Goal: Task Accomplishment & Management: Use online tool/utility

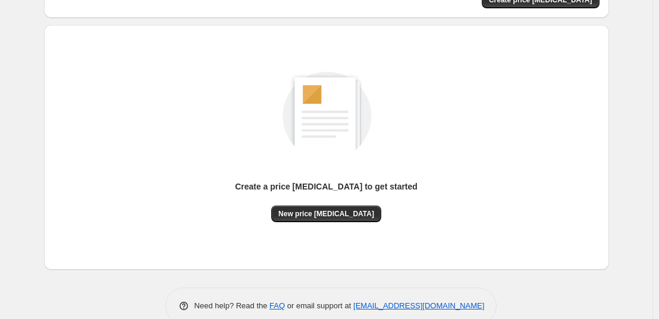
scroll to position [59, 0]
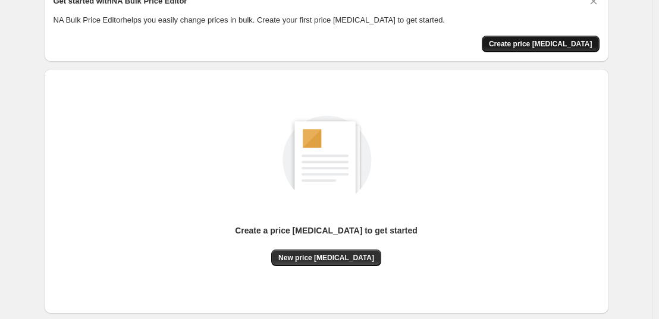
click at [450, 38] on button "Create price [MEDICAL_DATA]" at bounding box center [541, 44] width 118 height 17
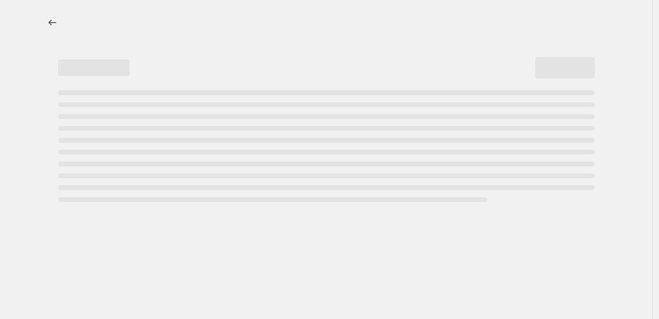
select select "percentage"
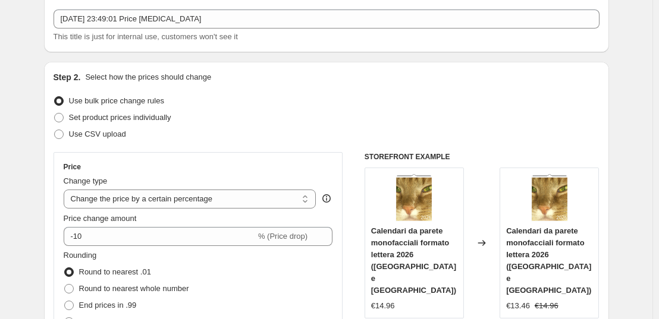
scroll to position [55, 0]
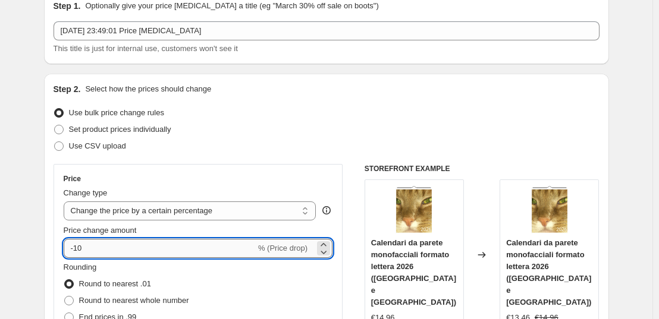
click at [212, 249] on input "-10" at bounding box center [160, 248] width 192 height 19
type input "-1"
type input "30"
click at [343, 225] on div "Price Change type Change the price to a certain amount Change the price by a ce…" at bounding box center [199, 271] width 290 height 215
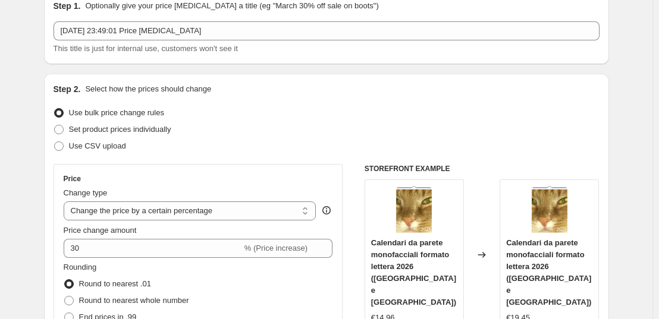
click at [343, 225] on div "Price Change type Change the price to a certain amount Change the price by a ce…" at bounding box center [199, 271] width 290 height 215
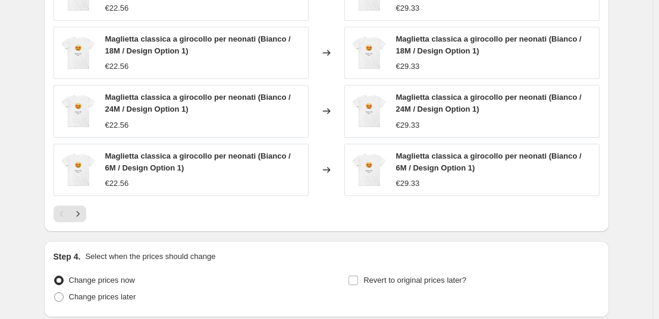
scroll to position [792, 0]
click at [84, 216] on icon "Next" at bounding box center [78, 214] width 12 height 12
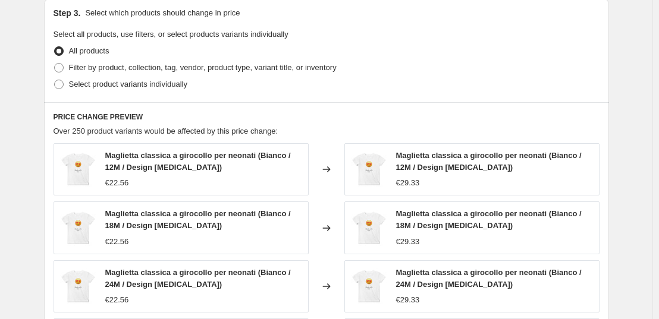
scroll to position [837, 0]
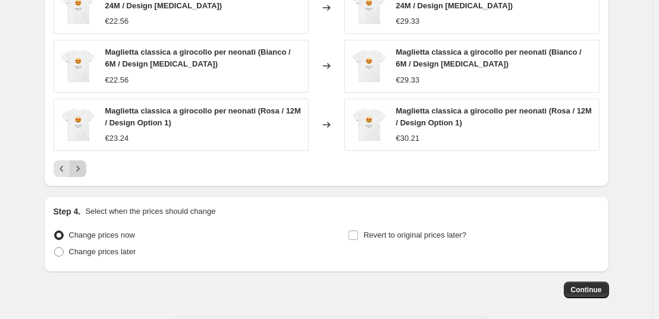
click at [83, 172] on icon "Next" at bounding box center [78, 169] width 12 height 12
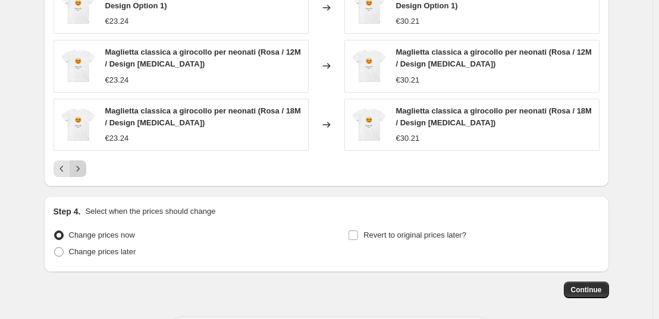
click at [83, 172] on icon "Next" at bounding box center [78, 169] width 12 height 12
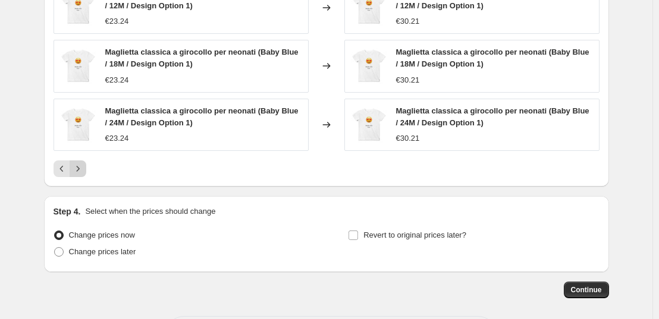
click at [83, 172] on icon "Next" at bounding box center [78, 169] width 12 height 12
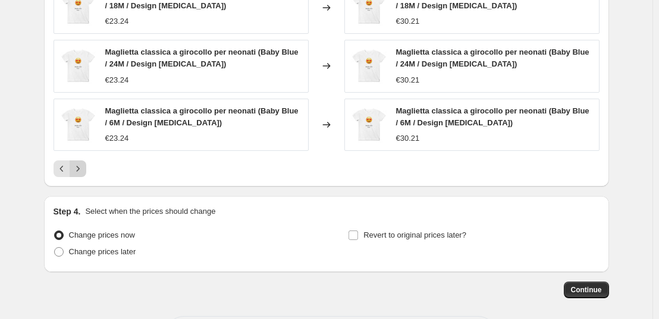
click at [83, 172] on icon "Next" at bounding box center [78, 169] width 12 height 12
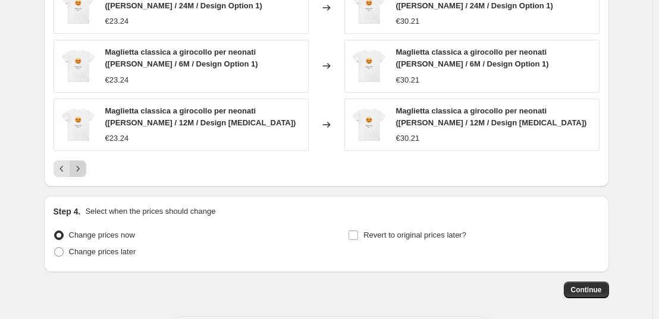
click at [83, 172] on icon "Next" at bounding box center [78, 169] width 12 height 12
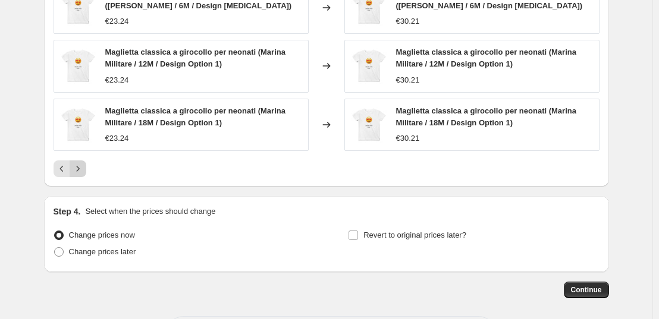
click at [83, 172] on icon "Next" at bounding box center [78, 169] width 12 height 12
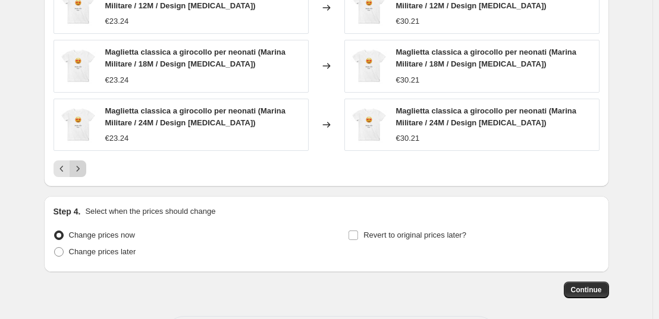
click at [83, 172] on icon "Next" at bounding box center [78, 169] width 12 height 12
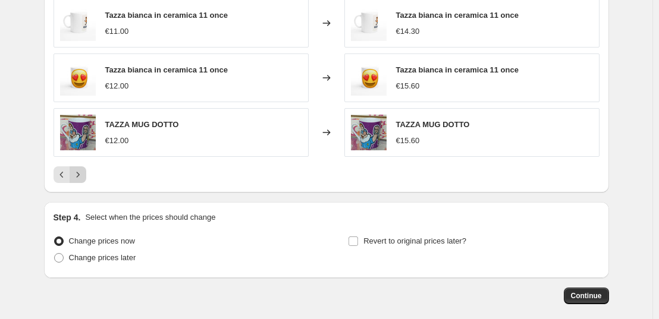
scroll to position [813, 0]
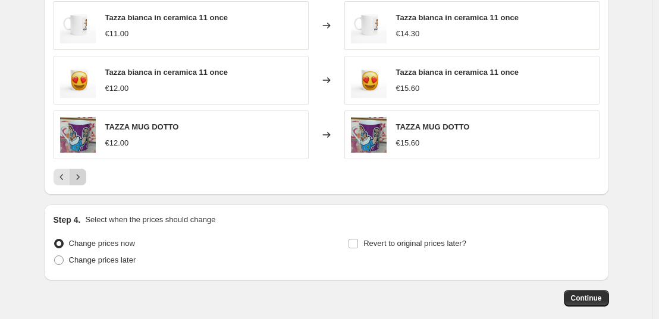
click at [83, 172] on button "Next" at bounding box center [78, 177] width 17 height 17
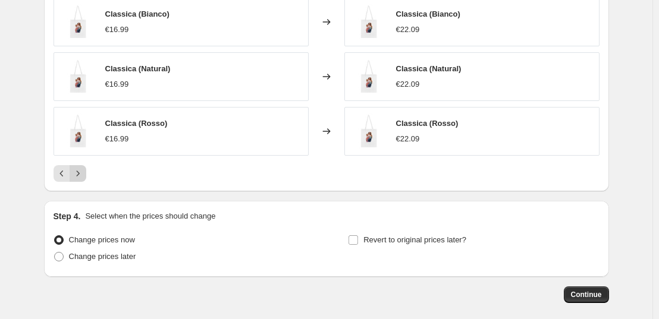
click at [83, 172] on icon "Next" at bounding box center [78, 174] width 12 height 12
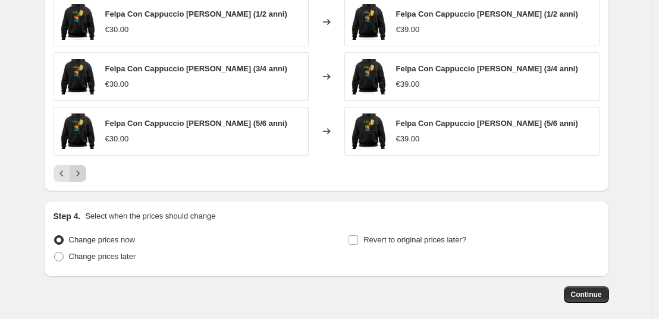
click at [83, 172] on icon "Next" at bounding box center [78, 174] width 12 height 12
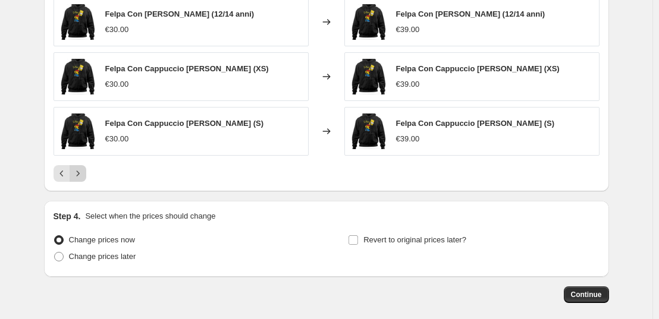
click at [83, 172] on icon "Next" at bounding box center [78, 174] width 12 height 12
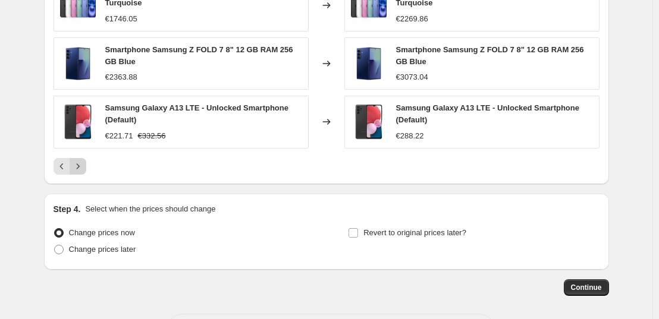
scroll to position [837, 0]
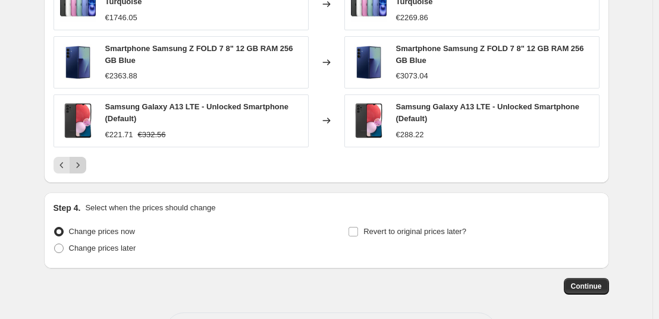
click at [83, 172] on button "Next" at bounding box center [78, 165] width 17 height 17
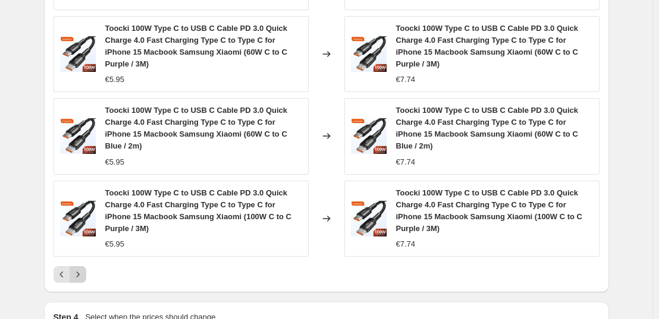
scroll to position [908, 0]
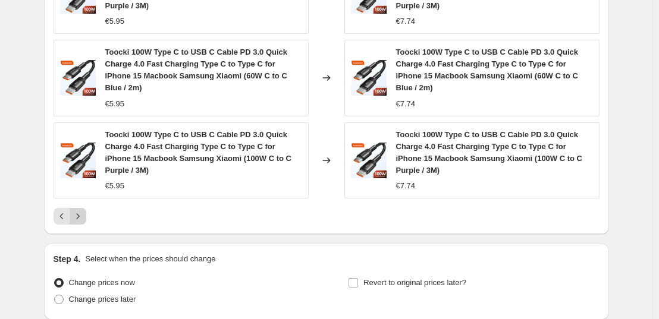
click at [84, 211] on icon "Next" at bounding box center [78, 217] width 12 height 12
click at [75, 217] on icon "Next" at bounding box center [78, 217] width 12 height 12
click at [77, 211] on icon "Next" at bounding box center [78, 217] width 12 height 12
click at [77, 210] on button "Next" at bounding box center [78, 216] width 17 height 17
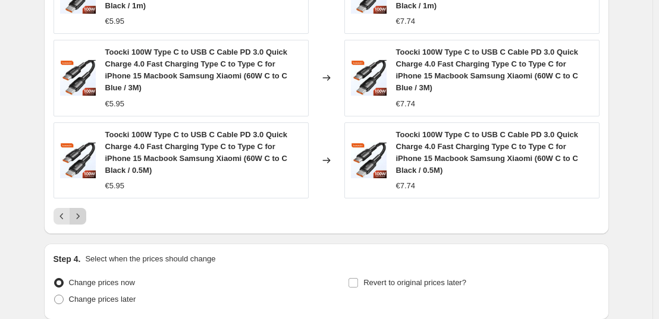
click at [84, 211] on icon "Next" at bounding box center [78, 217] width 12 height 12
click at [84, 208] on button "Next" at bounding box center [78, 216] width 17 height 17
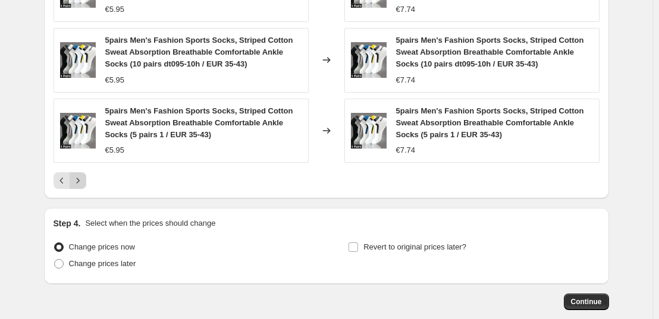
click at [76, 180] on icon "Next" at bounding box center [78, 181] width 12 height 12
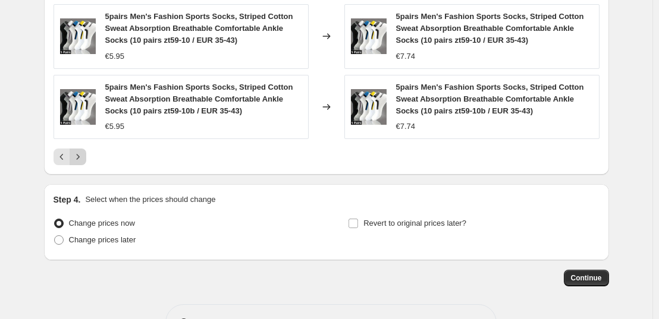
click at [79, 156] on icon "Next" at bounding box center [78, 157] width 12 height 12
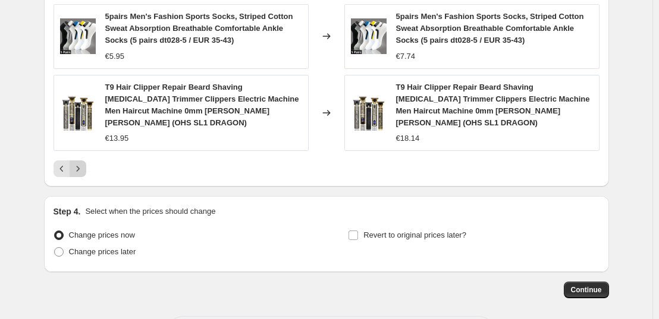
click at [79, 163] on icon "Next" at bounding box center [78, 169] width 12 height 12
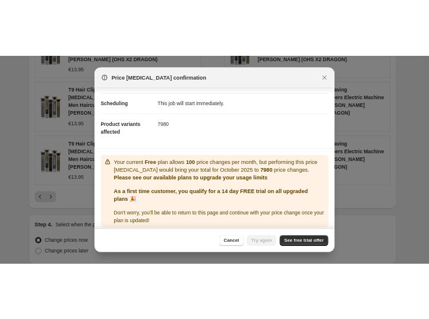
scroll to position [96, 0]
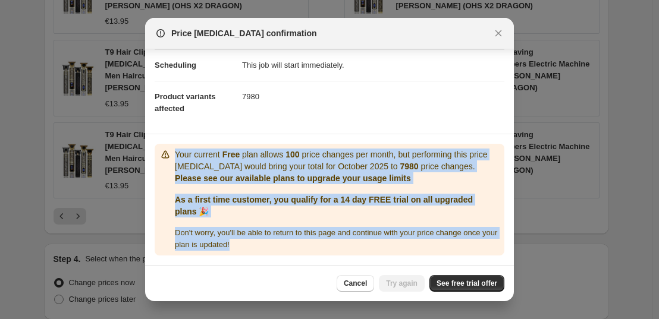
drag, startPoint x: 175, startPoint y: 153, endPoint x: 248, endPoint y: 246, distance: 117.7
click at [248, 246] on div "Your current Free plan allows 100 price changes per month, but performing this …" at bounding box center [337, 200] width 325 height 102
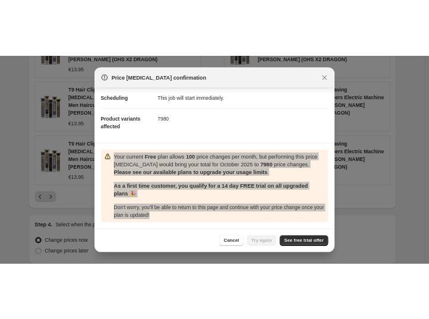
scroll to position [41, 0]
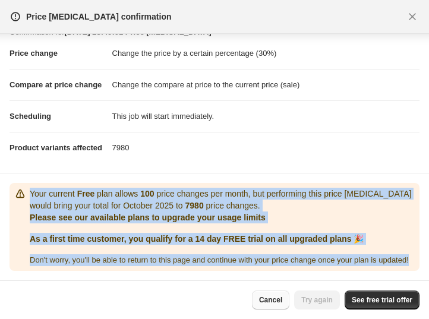
click at [278, 299] on span "Cancel" at bounding box center [270, 301] width 23 height 10
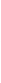
scroll to position [908, 0]
